Goal: Information Seeking & Learning: Learn about a topic

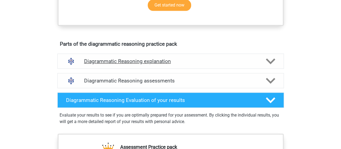
scroll to position [312, 0]
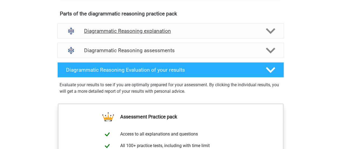
click at [157, 34] on h4 "Diagrammatic Reasoning explanation" at bounding box center [170, 31] width 173 height 6
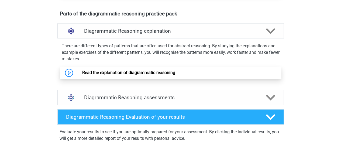
click at [153, 75] on link "Read the explanation of diagrammatic reasoning" at bounding box center [128, 72] width 93 height 5
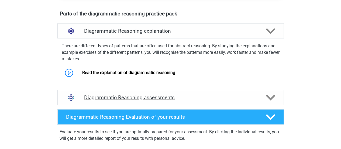
click at [144, 100] on h4 "Diagrammatic Reasoning assessments" at bounding box center [170, 97] width 173 height 6
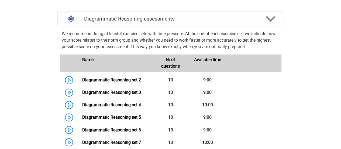
scroll to position [393, 0]
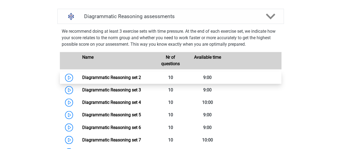
click at [124, 80] on link "Diagrammatic Reasoning set 2" at bounding box center [111, 77] width 59 height 5
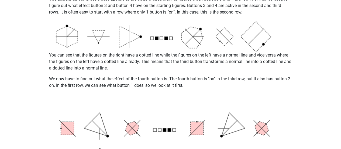
scroll to position [163, 0]
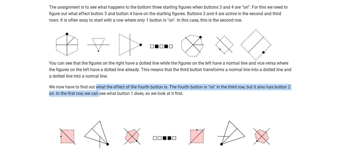
drag, startPoint x: 96, startPoint y: 86, endPoint x: 99, endPoint y: 91, distance: 6.1
click at [99, 91] on p "We now have to find out what the effect of the fourth button is. The fourth but…" at bounding box center [170, 90] width 243 height 13
click at [98, 90] on p "We now have to find out what the effect of the fourth button is. The fourth but…" at bounding box center [170, 90] width 243 height 13
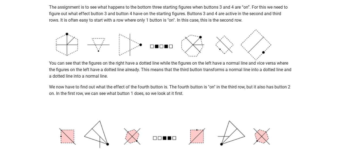
click at [100, 86] on p "We now have to find out what the effect of the fourth button is. The fourth but…" at bounding box center [170, 90] width 243 height 13
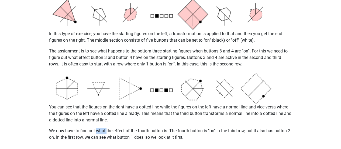
scroll to position [137, 0]
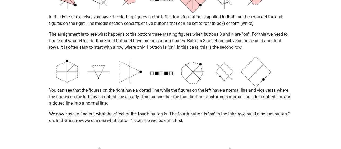
click at [165, 111] on p "We now have to find out what the effect of the fourth button is. The fourth but…" at bounding box center [170, 117] width 243 height 13
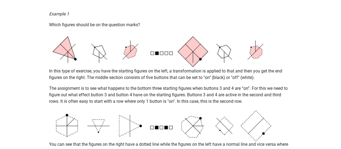
scroll to position [0, 0]
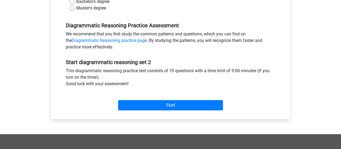
scroll to position [162, 0]
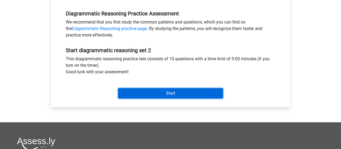
click at [138, 95] on input "Start" at bounding box center [170, 93] width 105 height 10
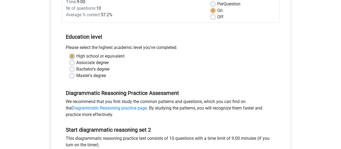
scroll to position [81, 0]
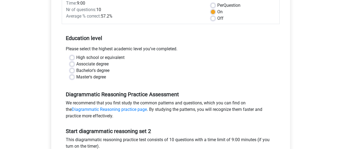
click at [115, 57] on label "High school or equivalent" at bounding box center [100, 57] width 48 height 6
click at [74, 57] on input "High school or equivalent" at bounding box center [72, 56] width 4 height 5
radio input "true"
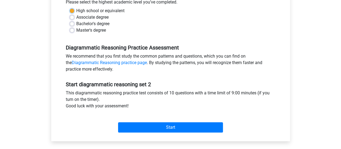
scroll to position [189, 0]
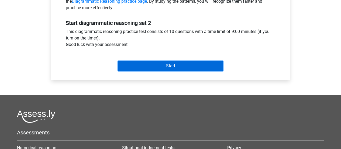
click at [169, 66] on input "Start" at bounding box center [170, 66] width 105 height 10
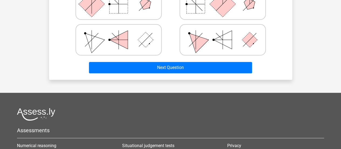
scroll to position [189, 0]
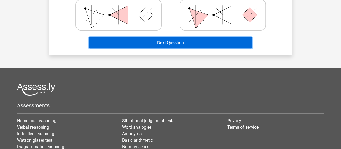
click at [171, 45] on button "Next Question" at bounding box center [170, 42] width 163 height 11
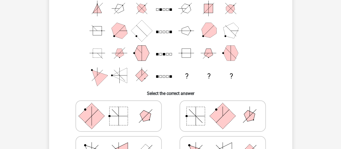
scroll to position [23, 0]
